Goal: Task Accomplishment & Management: Manage account settings

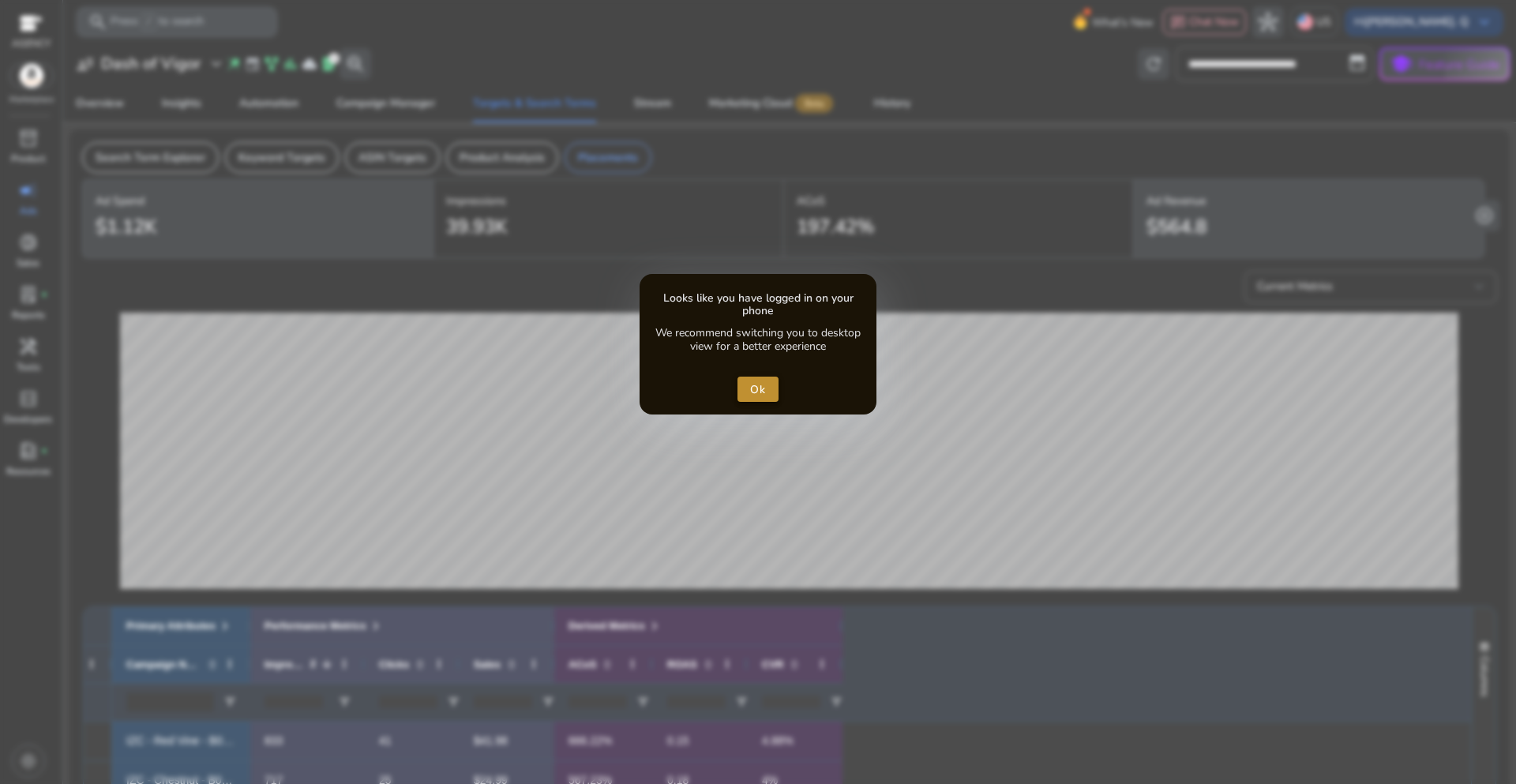
click at [757, 394] on span "Ok" at bounding box center [758, 390] width 17 height 17
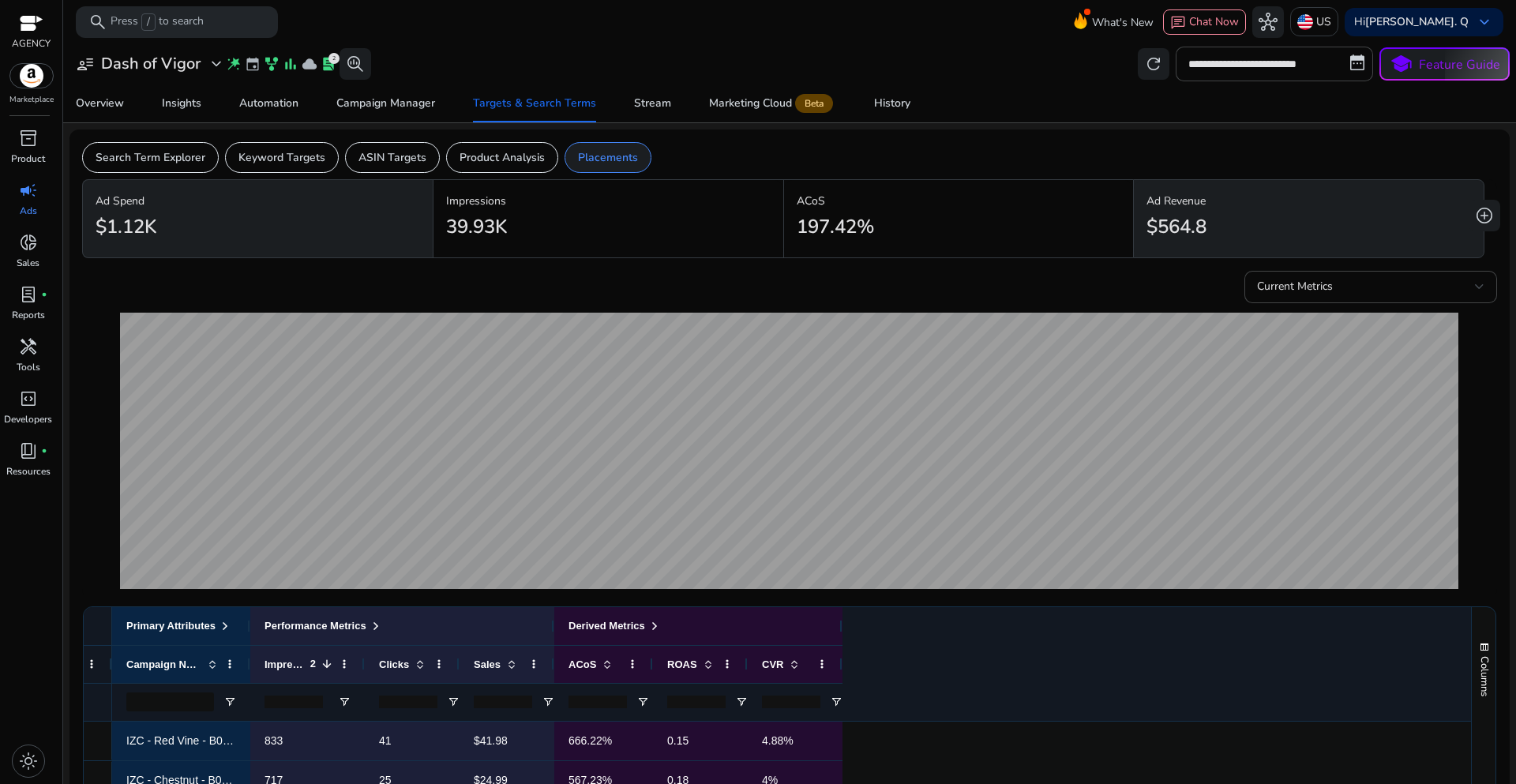
click at [603, 167] on div "Placements" at bounding box center [608, 157] width 87 height 31
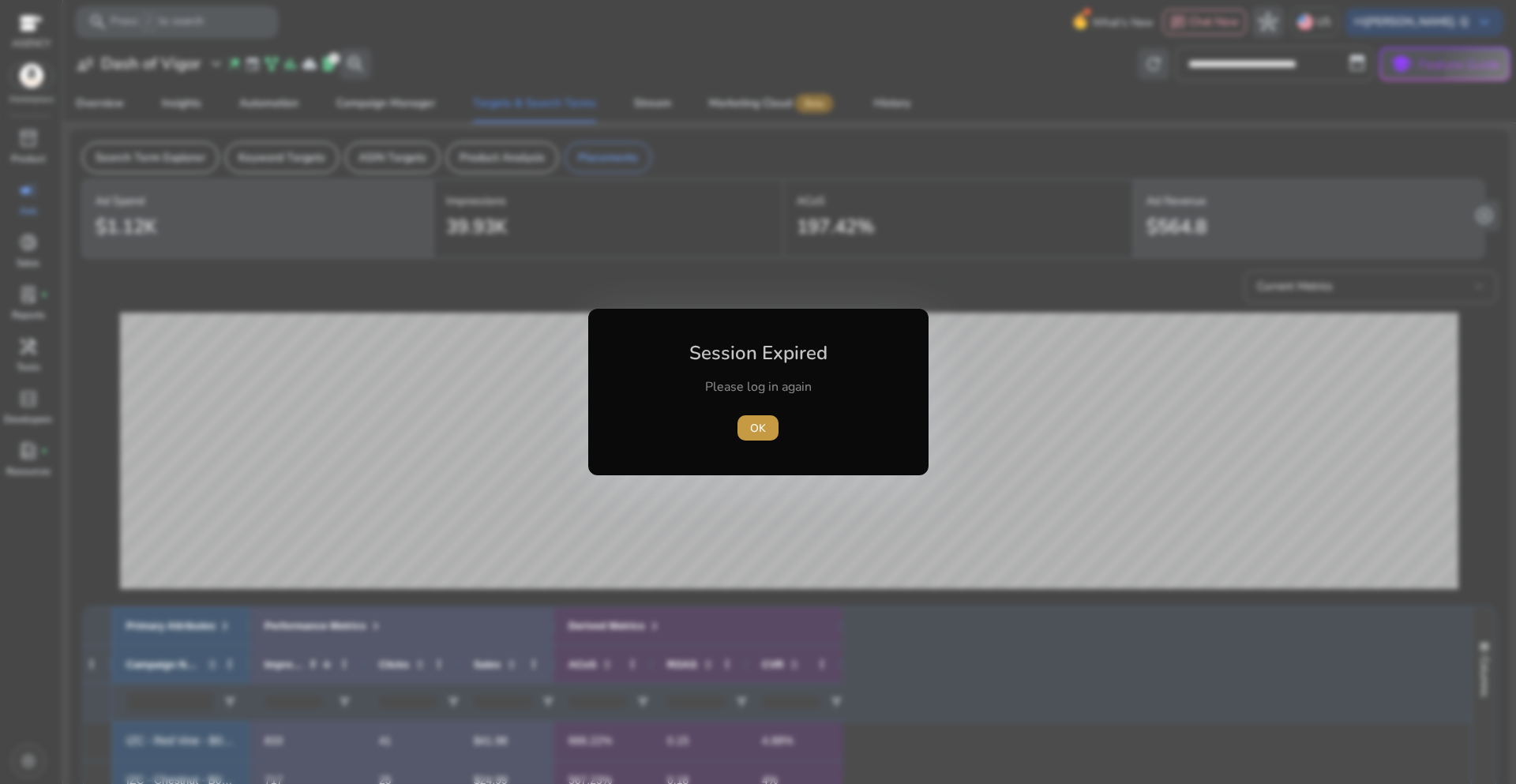
click at [754, 438] on span "button" at bounding box center [758, 428] width 41 height 38
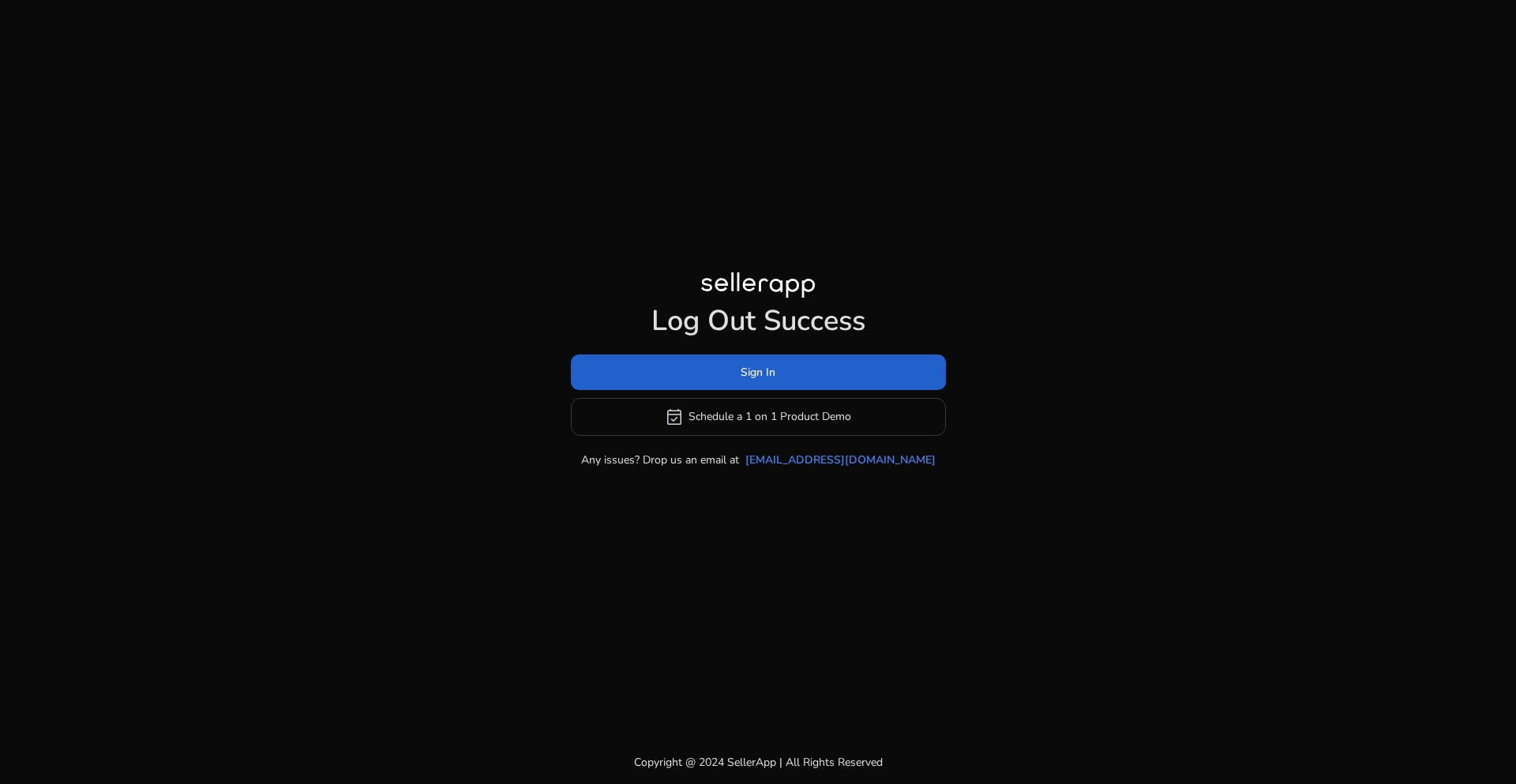
click at [760, 383] on span at bounding box center [758, 371] width 375 height 38
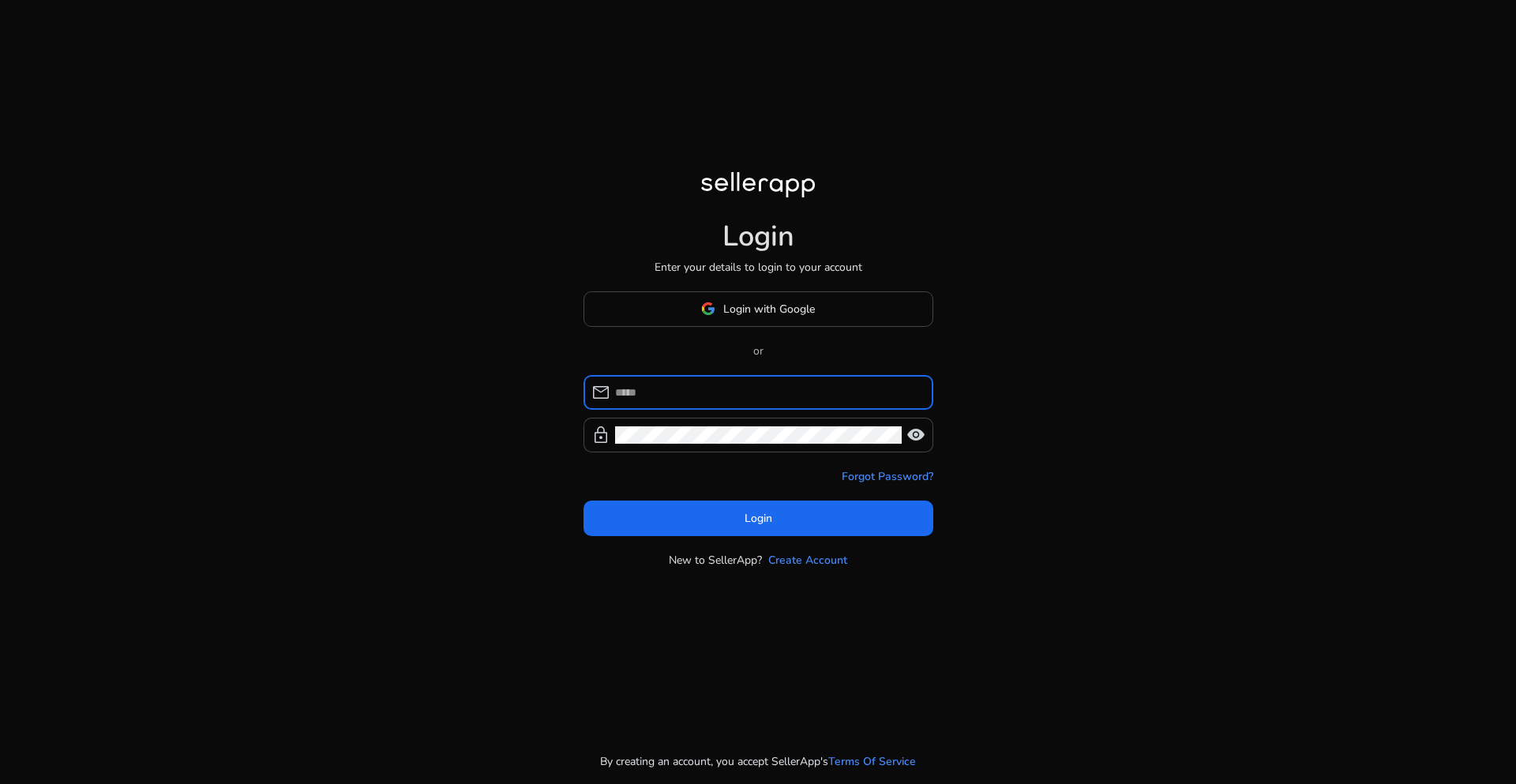
type input "**********"
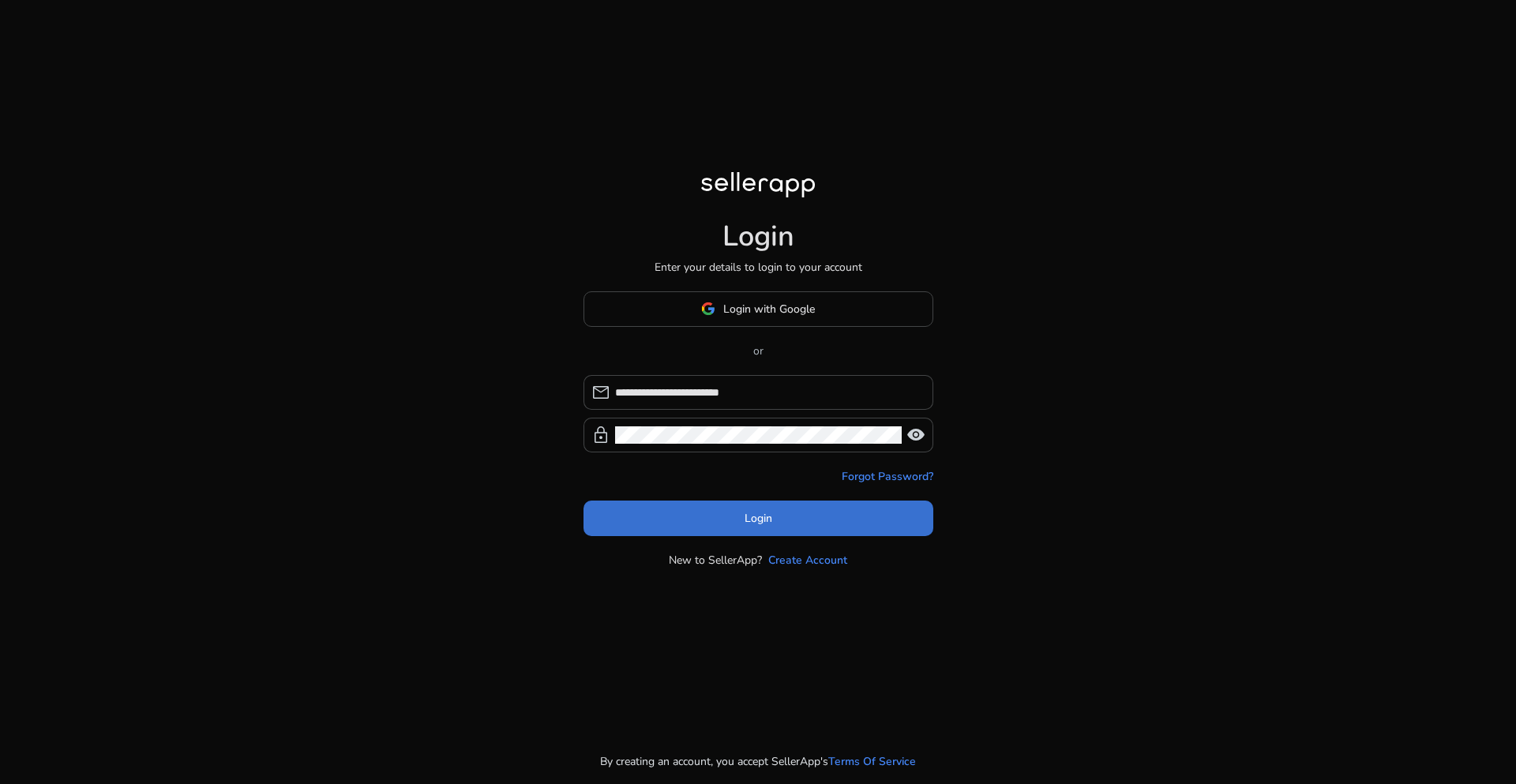
click at [784, 521] on span at bounding box center [758, 518] width 350 height 38
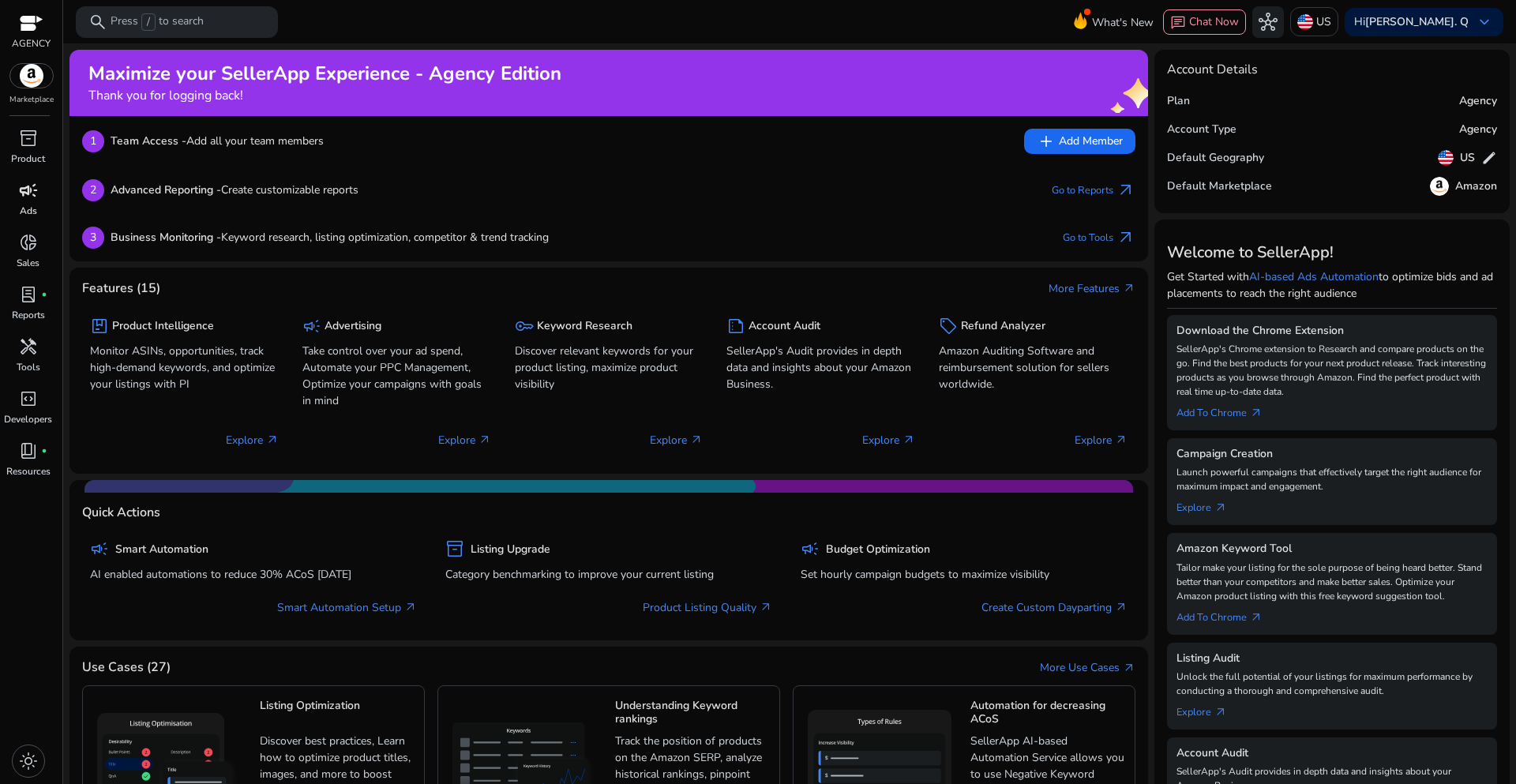
click at [29, 201] on div "campaign" at bounding box center [29, 189] width 45 height 25
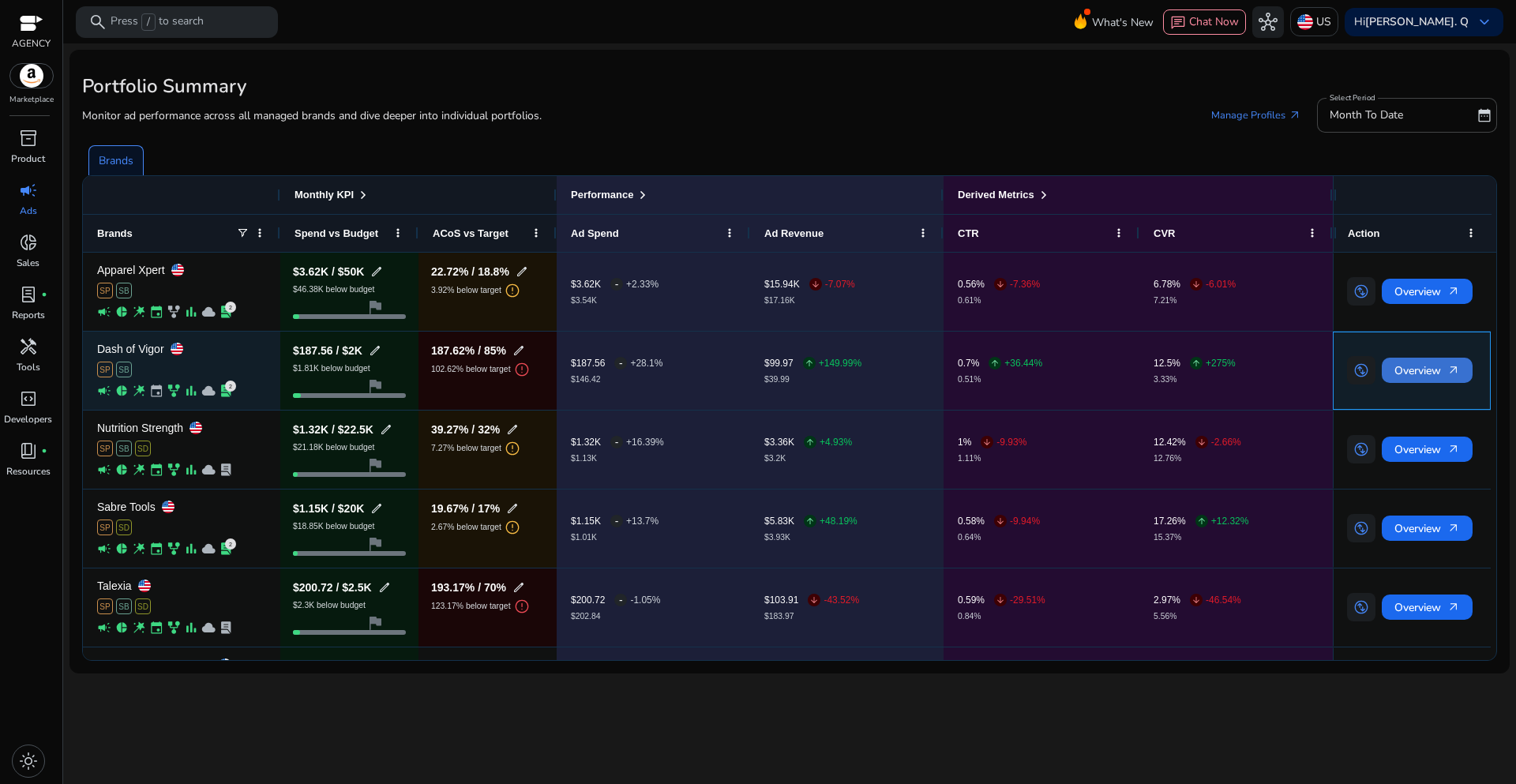
click at [1416, 377] on span "Overview arrow_outward" at bounding box center [1427, 370] width 66 height 32
